Goal: Task Accomplishment & Management: Complete application form

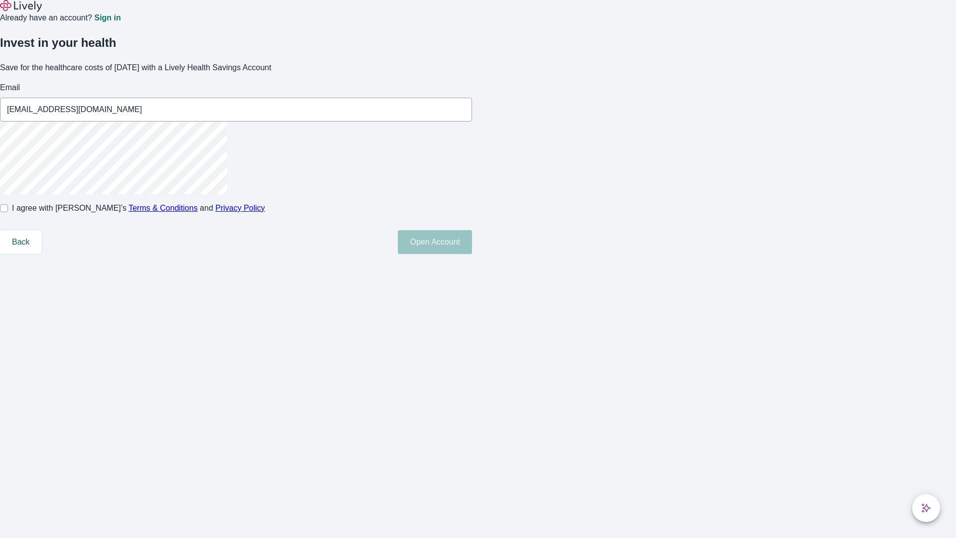
click at [8, 212] on input "I agree with Lively’s Terms & Conditions and Privacy Policy" at bounding box center [4, 208] width 8 height 8
checkbox input "true"
click at [472, 254] on button "Open Account" at bounding box center [435, 242] width 74 height 24
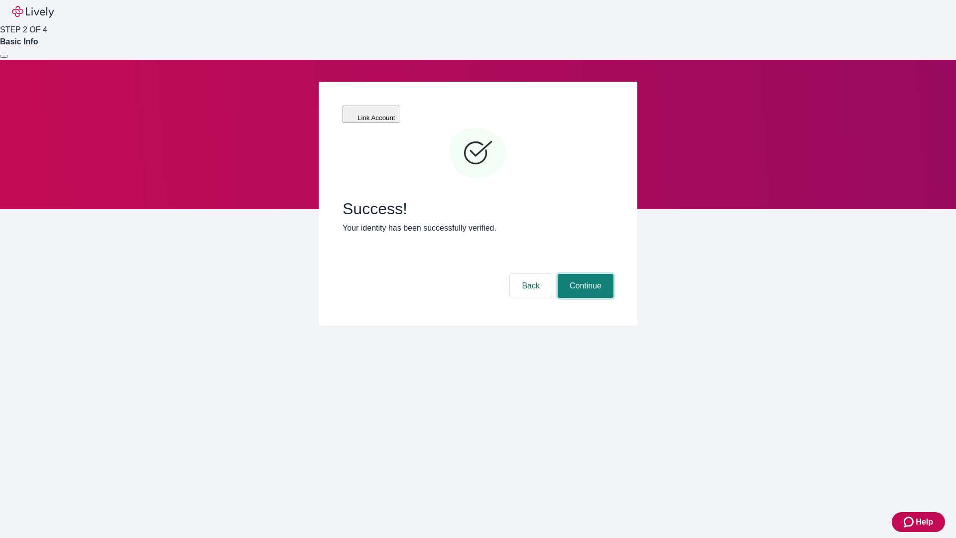
click at [584, 274] on button "Continue" at bounding box center [586, 286] width 56 height 24
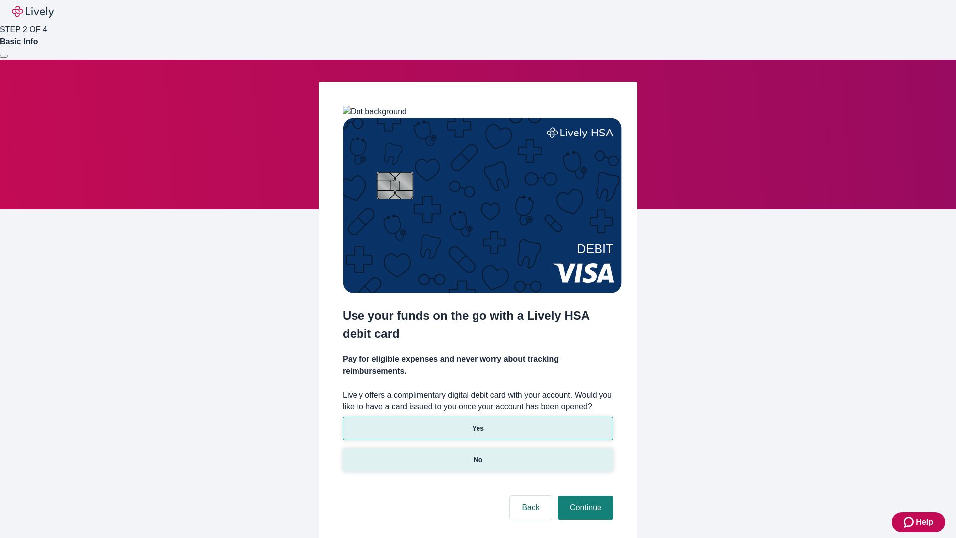
click at [478, 455] on p "No" at bounding box center [478, 460] width 9 height 10
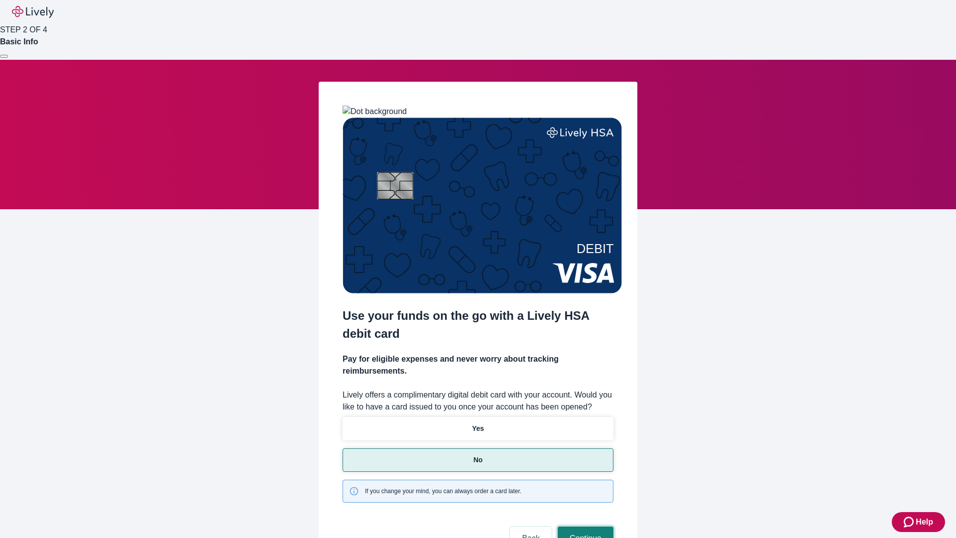
click at [584, 526] on button "Continue" at bounding box center [586, 538] width 56 height 24
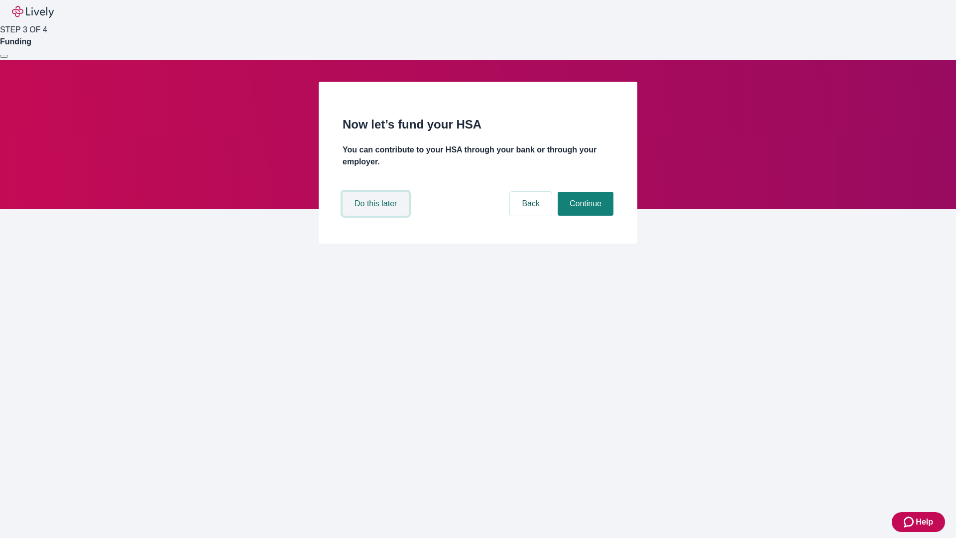
click at [377, 216] on button "Do this later" at bounding box center [376, 204] width 66 height 24
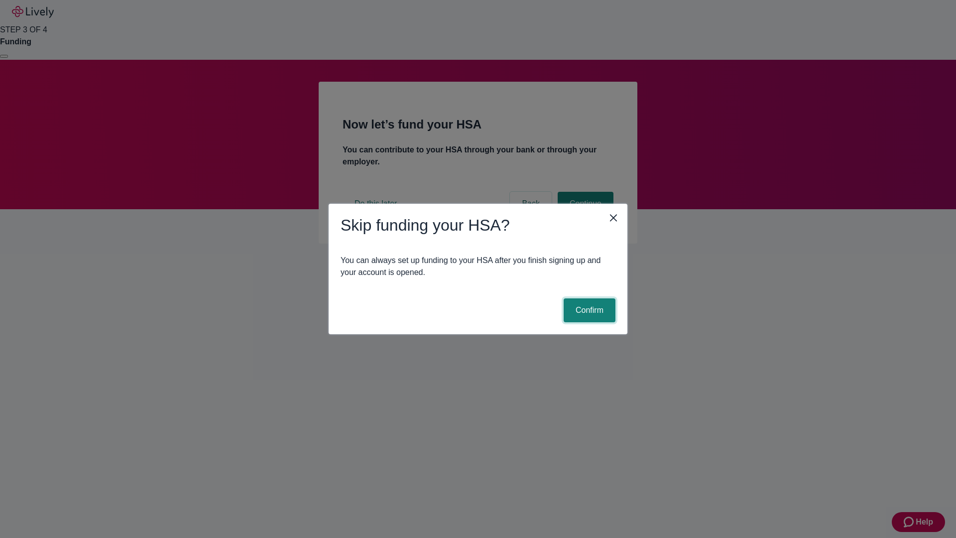
click at [588, 310] on button "Confirm" at bounding box center [590, 310] width 52 height 24
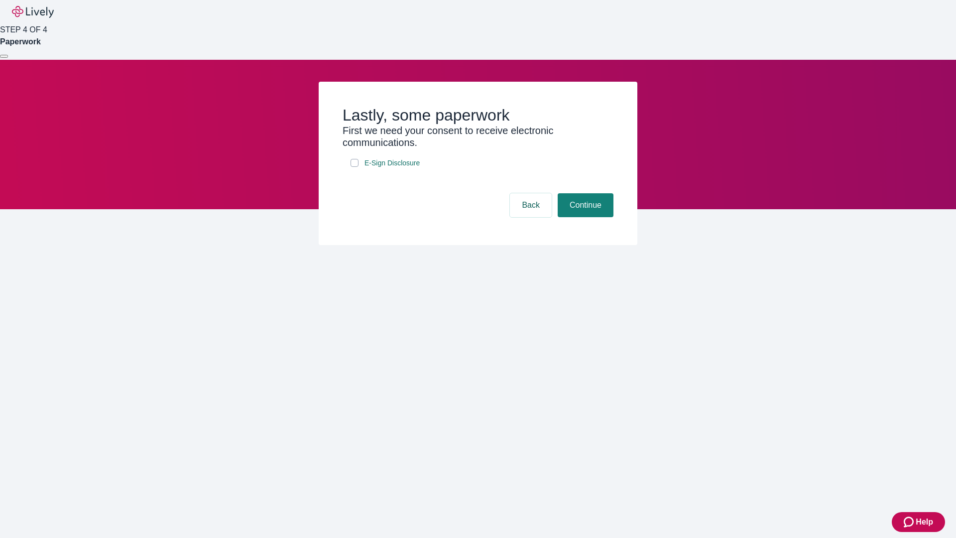
click at [355, 167] on input "E-Sign Disclosure" at bounding box center [355, 163] width 8 height 8
checkbox input "true"
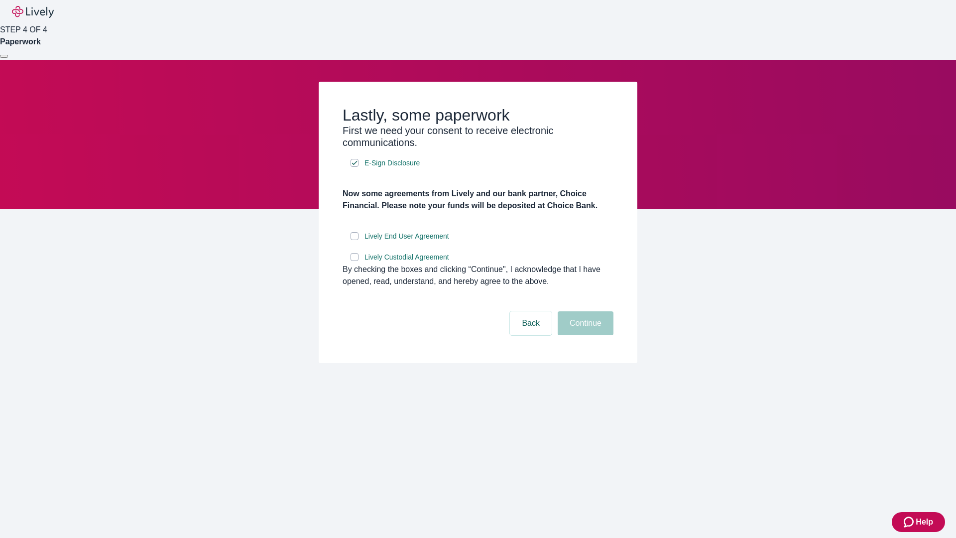
click at [355, 240] on input "Lively End User Agreement" at bounding box center [355, 236] width 8 height 8
checkbox input "true"
click at [355, 261] on input "Lively Custodial Agreement" at bounding box center [355, 257] width 8 height 8
checkbox input "true"
click at [584, 335] on button "Continue" at bounding box center [586, 323] width 56 height 24
